Goal: Information Seeking & Learning: Learn about a topic

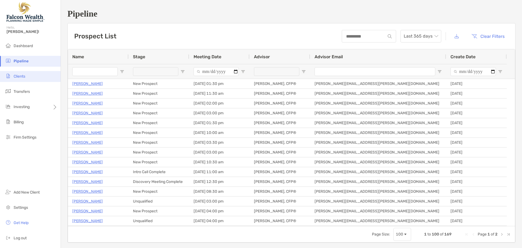
click at [27, 77] on li "Clients" at bounding box center [30, 76] width 61 height 11
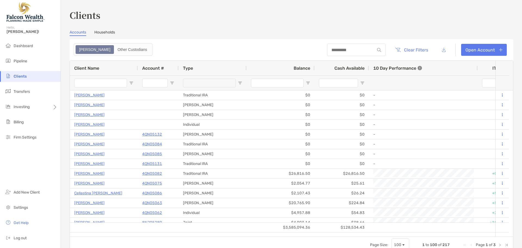
click at [107, 84] on input "Client Name Filter Input" at bounding box center [100, 83] width 53 height 9
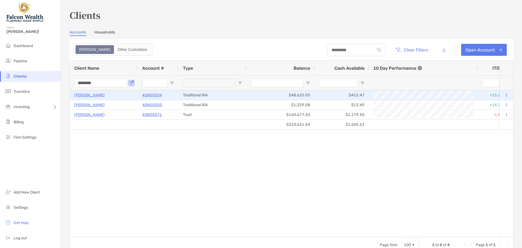
type input "********"
click at [93, 96] on p "Marla Jamieson" at bounding box center [89, 95] width 30 height 7
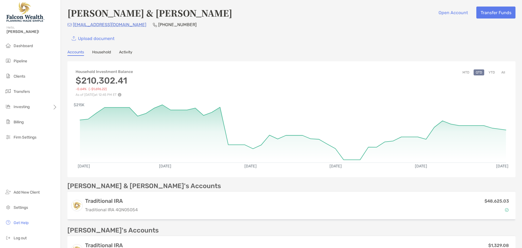
click at [487, 73] on button "YTD" at bounding box center [491, 72] width 11 height 6
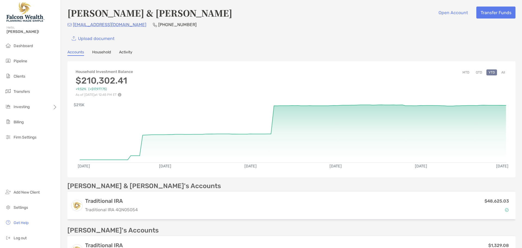
click at [102, 51] on link "Household" at bounding box center [101, 53] width 19 height 6
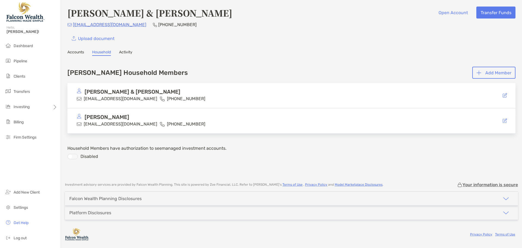
click at [70, 51] on link "Accounts" at bounding box center [75, 53] width 17 height 6
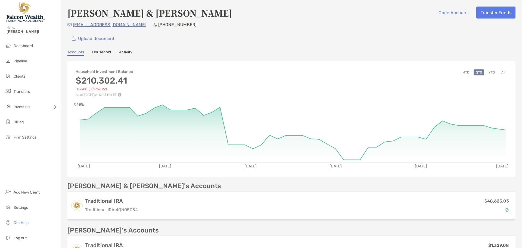
click at [486, 71] on button "YTD" at bounding box center [491, 72] width 11 height 6
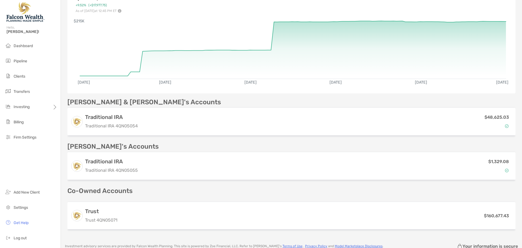
scroll to position [109, 0]
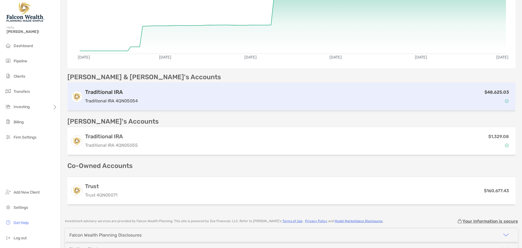
click at [183, 98] on div "$48,625.03" at bounding box center [326, 97] width 372 height 16
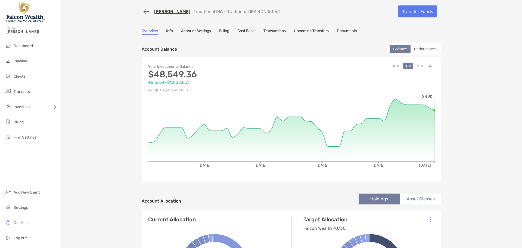
click at [418, 68] on button "YTD" at bounding box center [419, 66] width 11 height 6
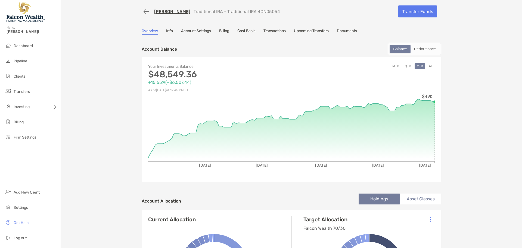
click at [159, 12] on link "[PERSON_NAME]" at bounding box center [172, 11] width 36 height 5
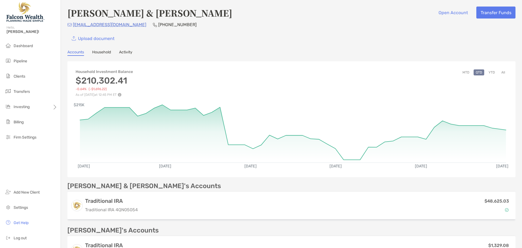
click at [487, 72] on button "YTD" at bounding box center [491, 72] width 11 height 6
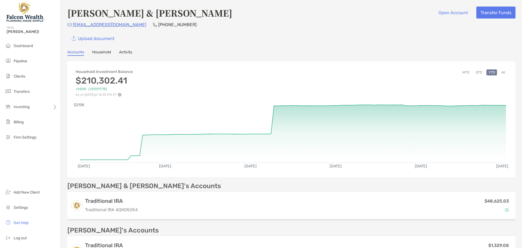
click at [121, 95] on img at bounding box center [120, 95] width 4 height 4
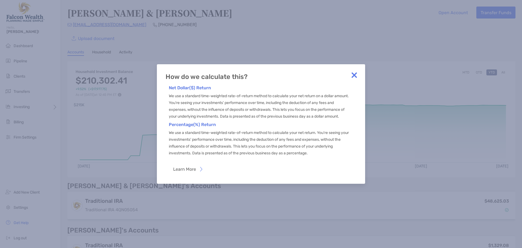
click at [352, 72] on img at bounding box center [354, 75] width 11 height 11
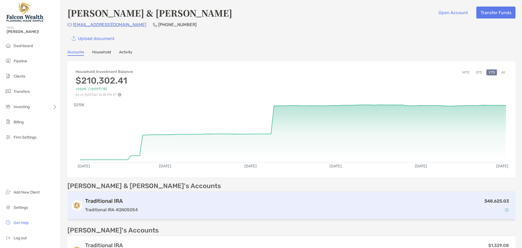
click at [147, 205] on div "$48,625.03" at bounding box center [326, 205] width 372 height 16
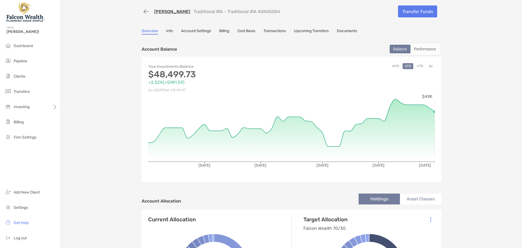
click at [418, 66] on button "YTD" at bounding box center [419, 66] width 11 height 6
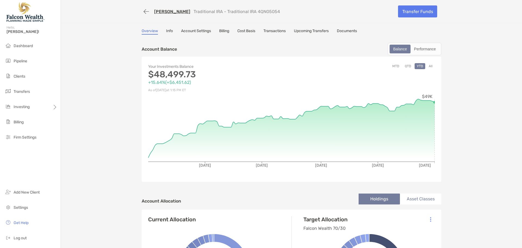
click at [274, 30] on link "Transactions" at bounding box center [274, 32] width 22 height 6
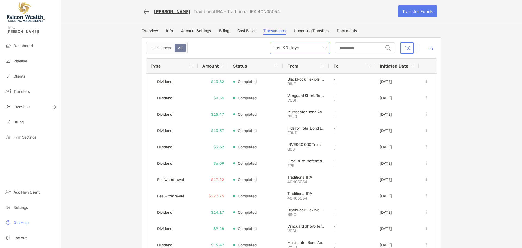
click at [291, 46] on span "Last 90 days" at bounding box center [299, 48] width 53 height 12
click at [286, 77] on div "Last 120 Days" at bounding box center [297, 77] width 51 height 7
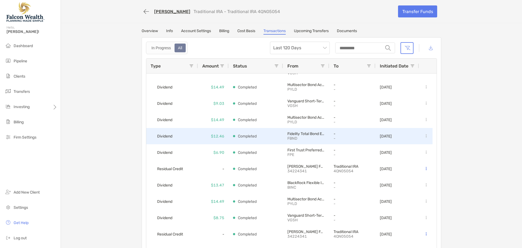
scroll to position [442, 0]
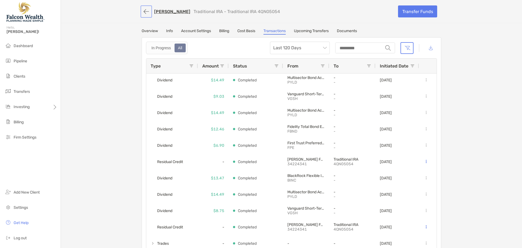
click at [142, 11] on button "button" at bounding box center [146, 12] width 9 height 10
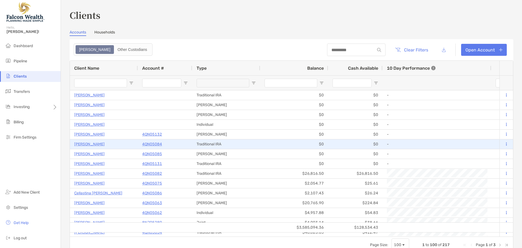
type input "********"
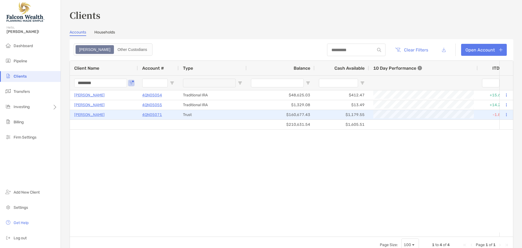
click at [94, 117] on p "[PERSON_NAME]" at bounding box center [89, 114] width 30 height 7
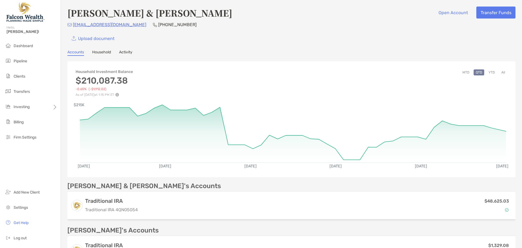
click at [489, 71] on button "YTD" at bounding box center [491, 72] width 11 height 6
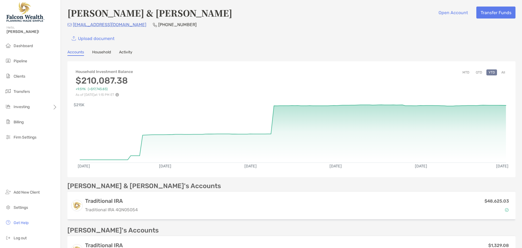
scroll to position [136, 0]
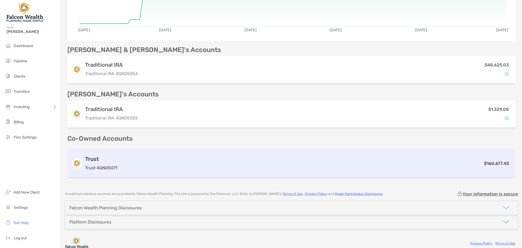
click at [111, 163] on div "Trust Trust 4QN05071" at bounding box center [101, 162] width 32 height 15
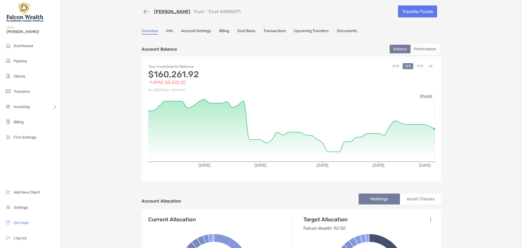
click at [420, 65] on button "YTD" at bounding box center [419, 66] width 11 height 6
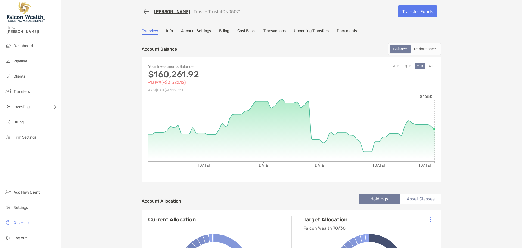
click at [274, 31] on link "Transactions" at bounding box center [274, 32] width 22 height 6
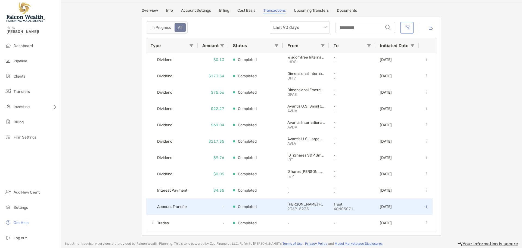
scroll to position [77, 0]
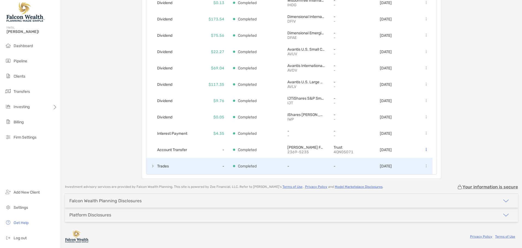
click at [151, 168] on span at bounding box center [153, 165] width 4 height 9
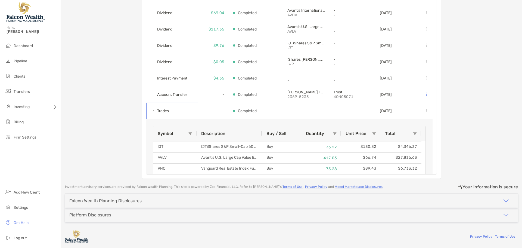
scroll to position [281, 0]
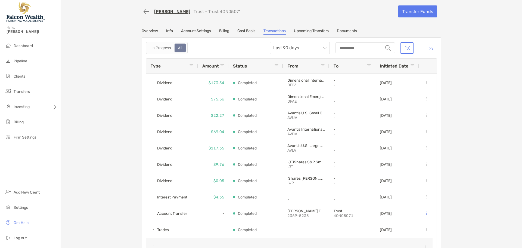
click at [149, 30] on link "Overview" at bounding box center [150, 32] width 16 height 6
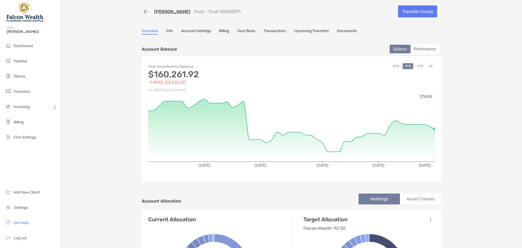
click at [417, 66] on button "YTD" at bounding box center [419, 66] width 11 height 6
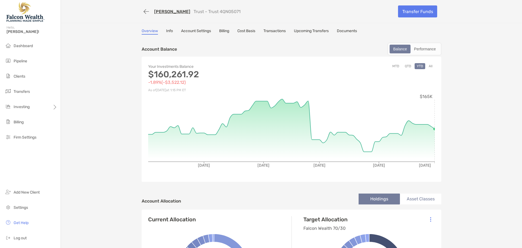
click at [273, 31] on link "Transactions" at bounding box center [274, 32] width 22 height 6
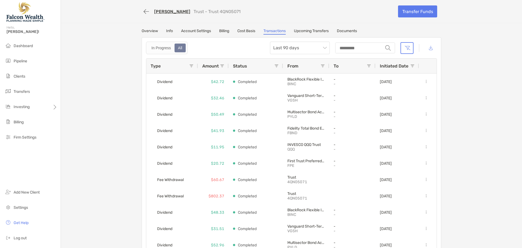
click at [151, 32] on link "Overview" at bounding box center [150, 32] width 16 height 6
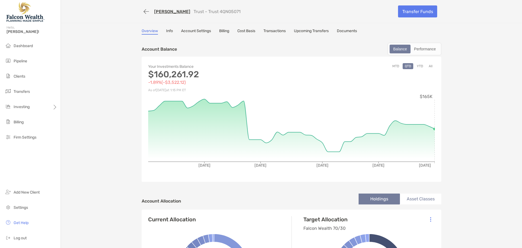
click at [417, 67] on button "YTD" at bounding box center [419, 66] width 11 height 6
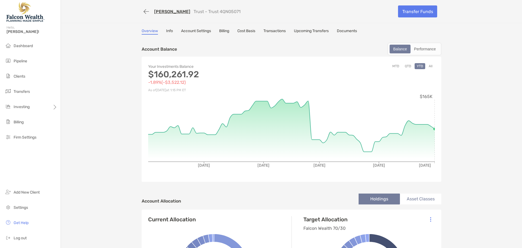
click at [278, 31] on link "Transactions" at bounding box center [274, 32] width 22 height 6
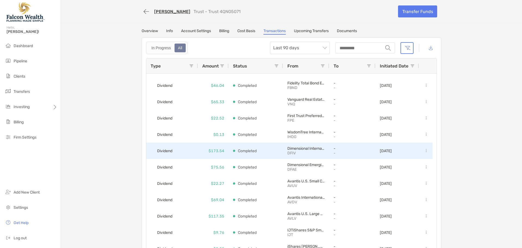
scroll to position [173, 0]
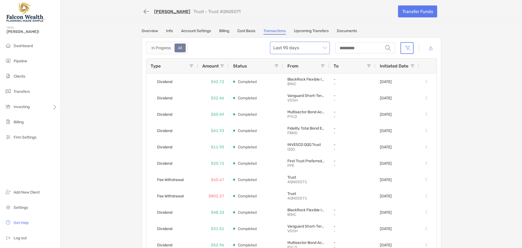
click at [283, 50] on span "Last 90 days" at bounding box center [299, 48] width 53 height 12
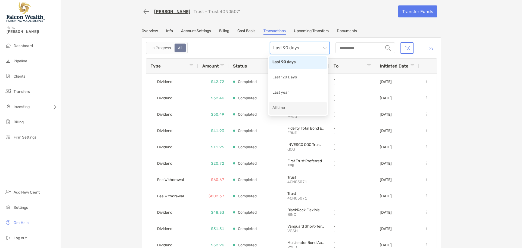
click at [287, 106] on div "All time" at bounding box center [297, 108] width 51 height 7
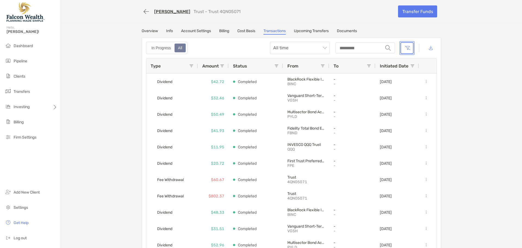
click at [406, 47] on button "button" at bounding box center [406, 48] width 13 height 12
click at [404, 46] on button "button" at bounding box center [406, 48] width 13 height 12
click at [405, 51] on button "button" at bounding box center [406, 48] width 13 height 12
click at [367, 46] on input "string" at bounding box center [359, 48] width 47 height 10
click at [319, 47] on span "All time" at bounding box center [299, 48] width 53 height 12
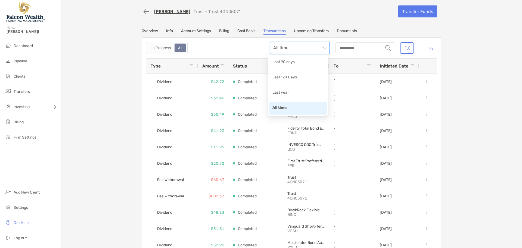
click at [217, 49] on div "In Progress All All time string" at bounding box center [291, 48] width 291 height 12
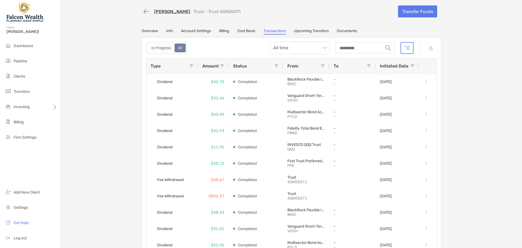
click at [342, 32] on link "Documents" at bounding box center [347, 32] width 20 height 6
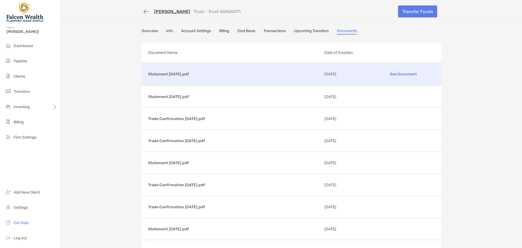
click at [392, 72] on p "See Document" at bounding box center [402, 74] width 63 height 10
click at [142, 12] on button "button" at bounding box center [146, 12] width 9 height 10
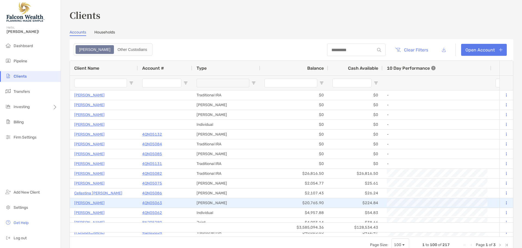
type input "********"
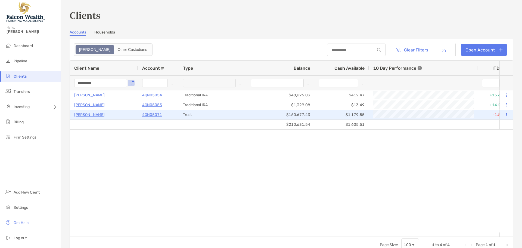
click at [92, 114] on p "[PERSON_NAME]" at bounding box center [89, 114] width 30 height 7
click at [152, 114] on p "4QN05071" at bounding box center [152, 114] width 20 height 7
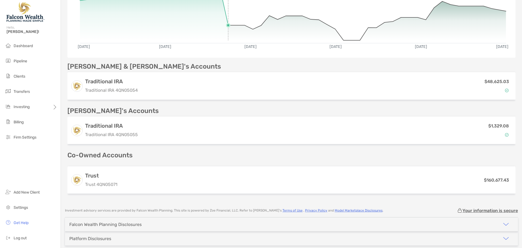
scroll to position [136, 0]
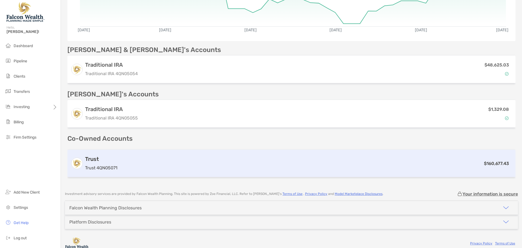
click at [145, 158] on div "Trust Trust 4QN05071 $160,677.43" at bounding box center [291, 162] width 448 height 27
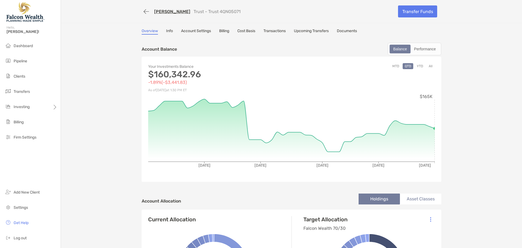
click at [418, 68] on button "YTD" at bounding box center [419, 66] width 11 height 6
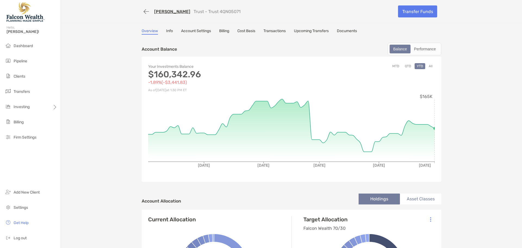
click at [157, 11] on link "[PERSON_NAME]" at bounding box center [172, 11] width 36 height 5
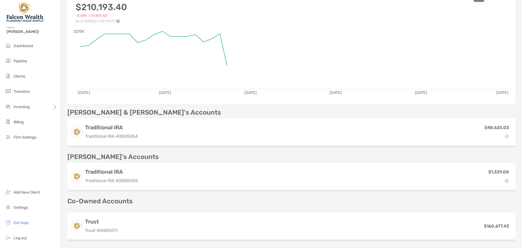
scroll to position [82, 0]
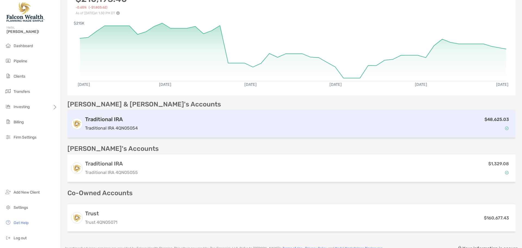
click at [180, 121] on div "$48,625.03" at bounding box center [326, 124] width 372 height 16
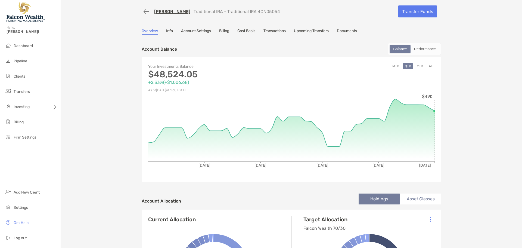
click at [151, 13] on div "[PERSON_NAME] Traditional IRA - Traditional IRA 4QN05054" at bounding box center [215, 11] width 129 height 5
click at [155, 14] on link "[PERSON_NAME]" at bounding box center [172, 11] width 36 height 5
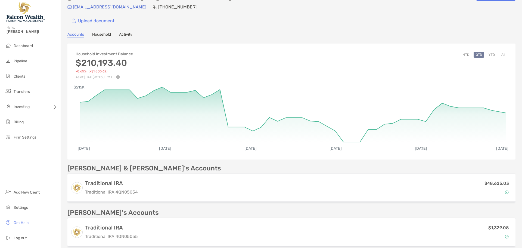
scroll to position [27, 0]
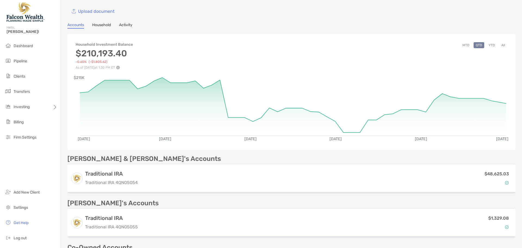
click at [475, 45] on button "QTD" at bounding box center [478, 45] width 11 height 6
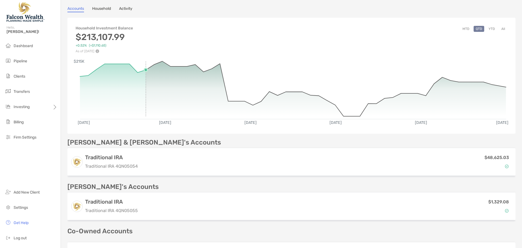
scroll to position [0, 0]
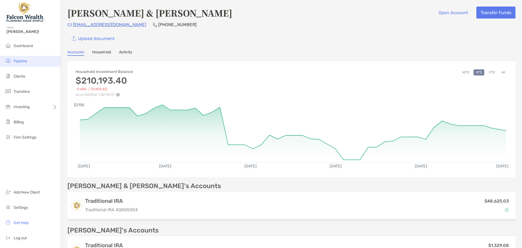
click at [25, 61] on span "Pipeline" at bounding box center [21, 61] width 14 height 5
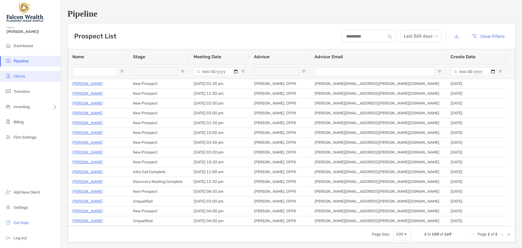
click at [30, 78] on li "Clients" at bounding box center [30, 76] width 61 height 11
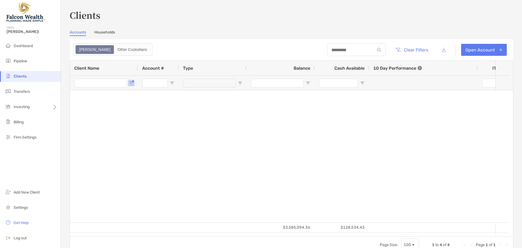
type input "********"
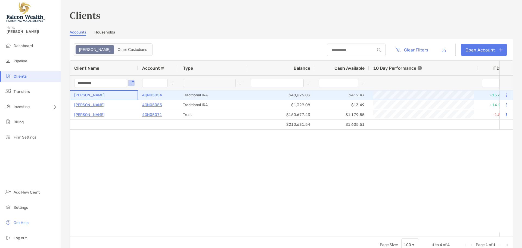
click at [92, 94] on p "[PERSON_NAME]" at bounding box center [89, 95] width 30 height 7
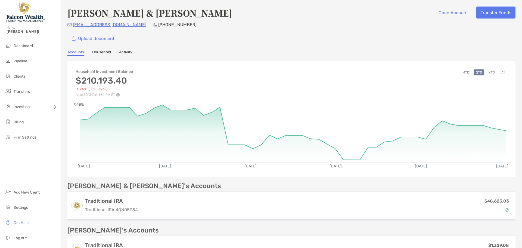
click at [487, 74] on button "YTD" at bounding box center [491, 72] width 11 height 6
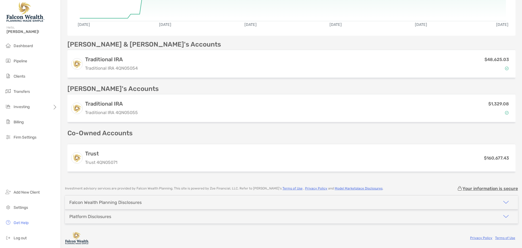
scroll to position [143, 0]
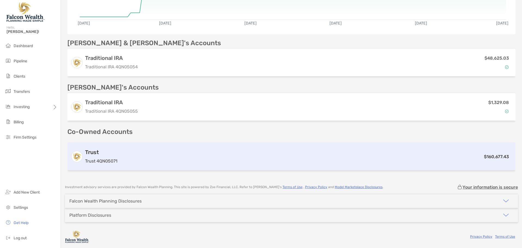
click at [208, 157] on div "$160,677.43" at bounding box center [316, 156] width 392 height 7
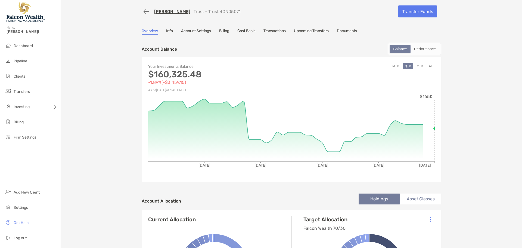
click at [274, 31] on link "Transactions" at bounding box center [274, 32] width 22 height 6
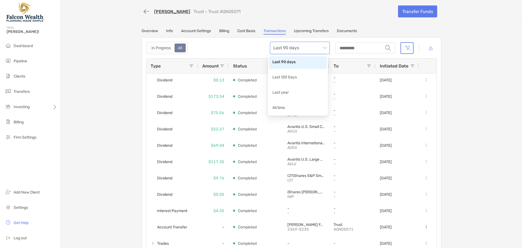
click at [292, 50] on span "Last 90 days" at bounding box center [299, 48] width 53 height 12
click at [290, 107] on div "All time" at bounding box center [297, 108] width 51 height 7
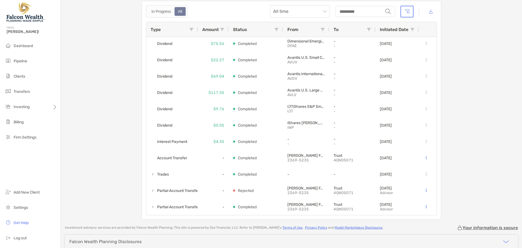
scroll to position [77, 0]
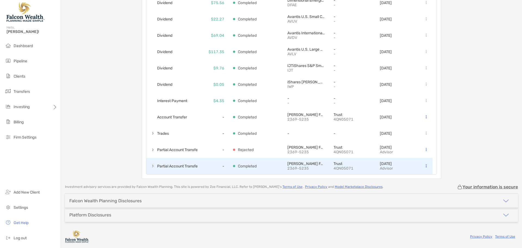
click at [151, 167] on span at bounding box center [153, 166] width 4 height 4
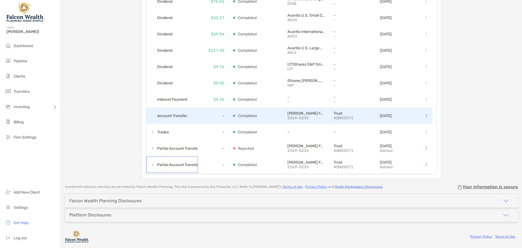
scroll to position [0, 0]
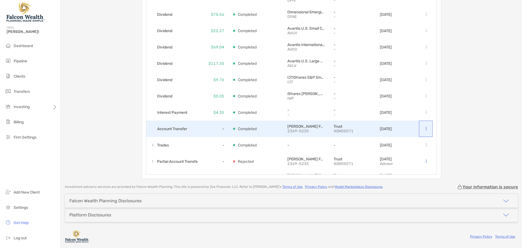
click at [424, 127] on button at bounding box center [425, 128] width 5 height 5
click at [355, 130] on p "4QN05071" at bounding box center [351, 131] width 37 height 5
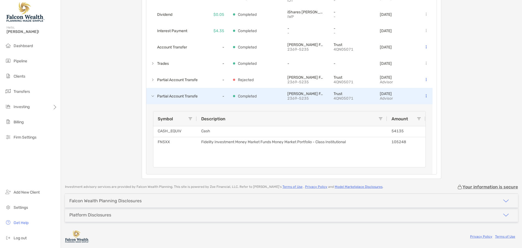
click at [151, 98] on span at bounding box center [153, 96] width 4 height 9
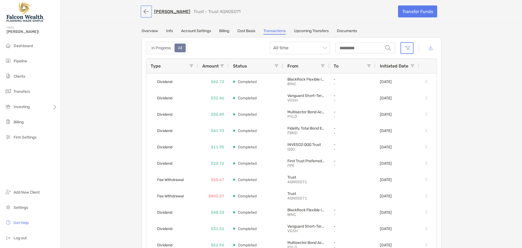
click at [145, 12] on button "button" at bounding box center [146, 12] width 9 height 10
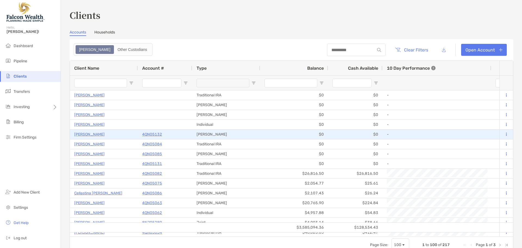
type input "********"
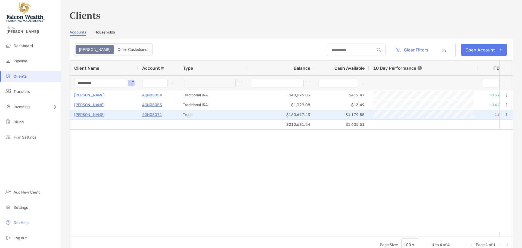
click at [151, 113] on p "4QN05071" at bounding box center [152, 114] width 20 height 7
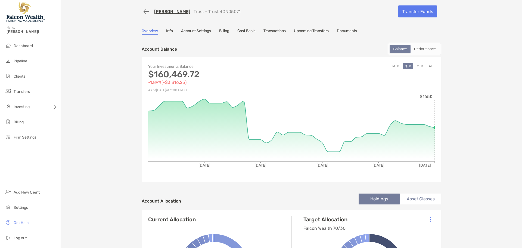
click at [416, 64] on button "YTD" at bounding box center [419, 66] width 11 height 6
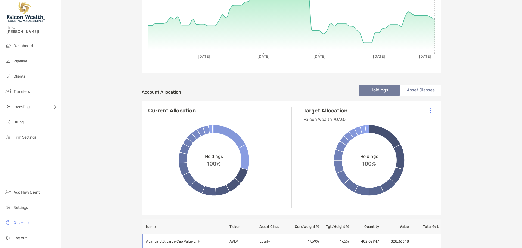
click at [421, 90] on li "Asset Classes" at bounding box center [420, 90] width 41 height 11
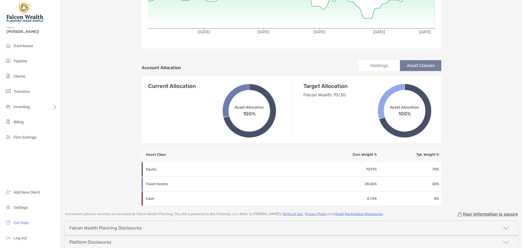
click at [376, 66] on li "Holdings" at bounding box center [378, 65] width 41 height 11
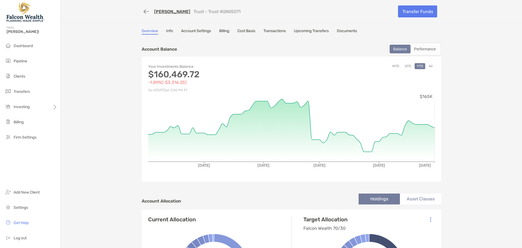
drag, startPoint x: 308, startPoint y: 147, endPoint x: 435, endPoint y: 148, distance: 127.2
click at [431, 67] on button "All" at bounding box center [430, 66] width 8 height 6
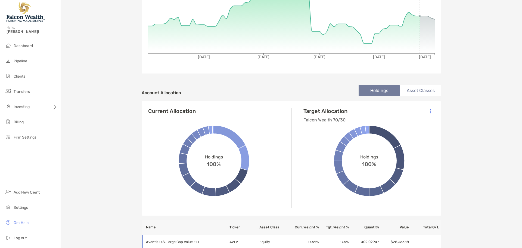
scroll to position [109, 0]
click at [420, 87] on li "Asset Classes" at bounding box center [420, 90] width 41 height 11
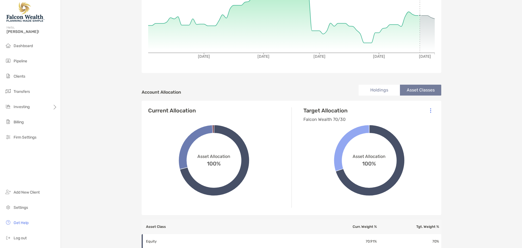
click at [369, 90] on li "Holdings" at bounding box center [378, 90] width 41 height 11
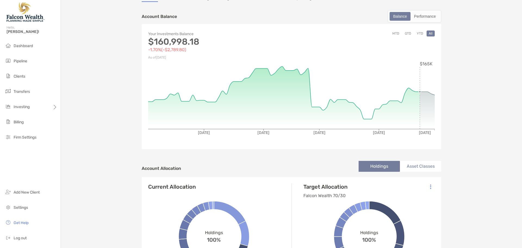
scroll to position [0, 0]
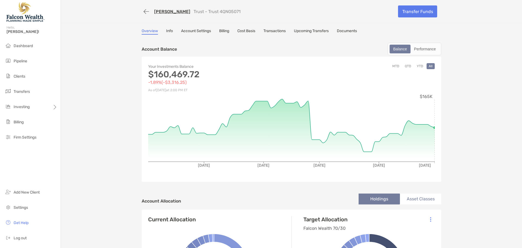
click at [418, 67] on button "YTD" at bounding box center [419, 66] width 11 height 6
click at [405, 66] on button "QTD" at bounding box center [407, 66] width 11 height 6
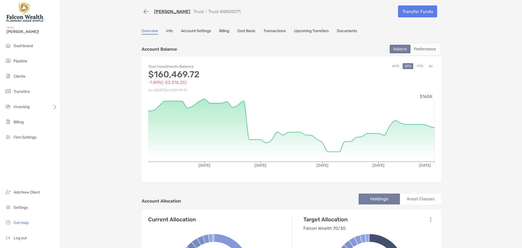
click at [247, 29] on link "Cost Basis" at bounding box center [246, 32] width 18 height 6
